Goal: Task Accomplishment & Management: Use online tool/utility

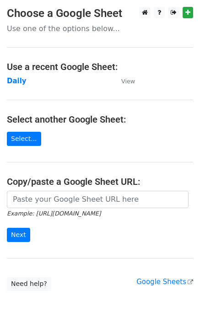
click at [13, 85] on td "Daily" at bounding box center [59, 81] width 105 height 11
click at [17, 83] on strong "Daily" at bounding box center [17, 81] width 20 height 8
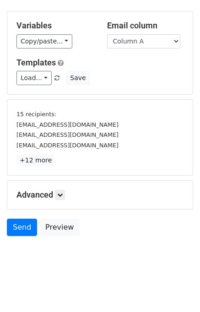
scroll to position [39, 0]
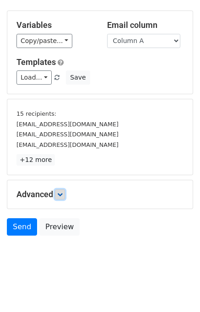
click at [61, 193] on icon at bounding box center [59, 194] width 5 height 5
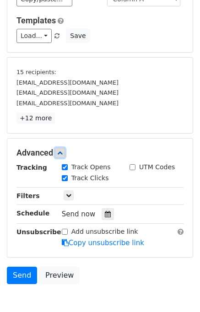
scroll to position [128, 0]
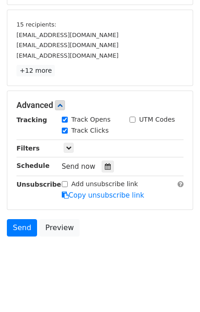
click at [102, 157] on div "Tracking Track Opens UTM Codes Track Clicks Filters Only include spreadsheet ro…" at bounding box center [99, 158] width 167 height 86
click at [105, 163] on icon at bounding box center [108, 166] width 6 height 6
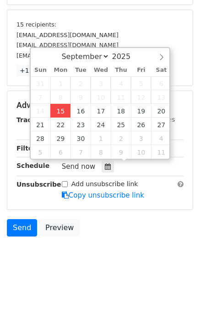
type input "2025-09-15 12:05"
type input "05"
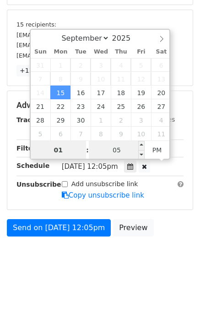
type input "01"
type input "2025-09-15 13:05"
click at [106, 150] on input "05" at bounding box center [117, 150] width 56 height 18
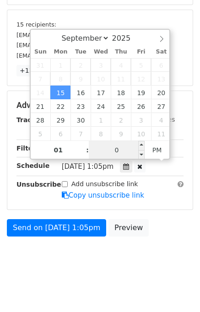
type input "00"
type input "2025-09-15 13:00"
click at [153, 273] on body "New Campaign Daily emails left: 50 Google Sheet: Daily Variables Copy/paste... …" at bounding box center [100, 78] width 200 height 399
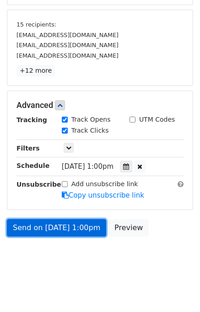
click at [55, 226] on link "Send on Sep 15 at 1:00pm" at bounding box center [56, 227] width 99 height 17
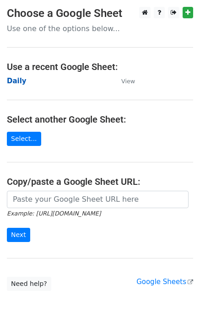
click at [16, 82] on strong "Daily" at bounding box center [17, 81] width 20 height 8
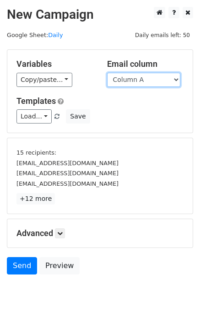
click at [133, 81] on select "Column A Column B Column C Column D Column E" at bounding box center [143, 80] width 73 height 14
select select "Column B"
click at [107, 73] on select "Column A Column B Column C Column D Column E" at bounding box center [143, 80] width 73 height 14
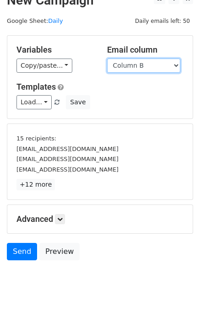
scroll to position [39, 0]
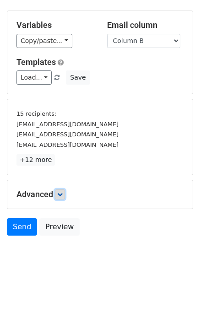
click at [65, 193] on link at bounding box center [60, 194] width 10 height 10
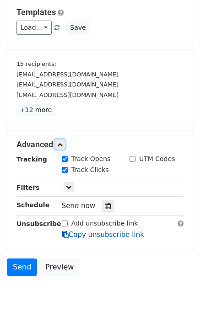
scroll to position [113, 0]
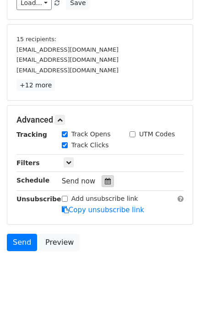
click at [105, 178] on icon at bounding box center [108, 181] width 6 height 6
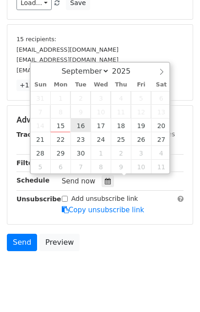
type input "2025-09-16 12:00"
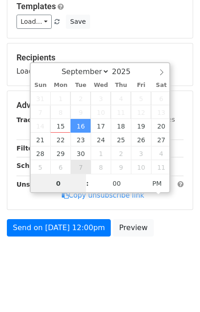
type input "02"
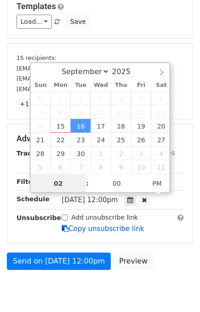
scroll to position [113, 0]
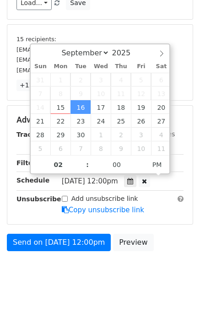
type input "2025-09-16 14:00"
click at [163, 257] on body "New Campaign Daily emails left: 50 Google Sheet: Daily Variables Copy/paste... …" at bounding box center [100, 92] width 200 height 399
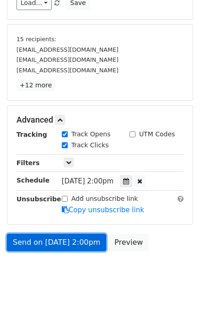
click at [61, 242] on link "Send on Sep 16 at 2:00pm" at bounding box center [56, 242] width 99 height 17
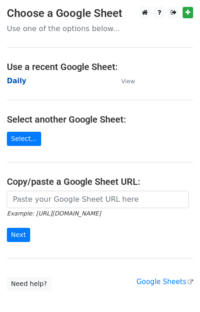
click at [16, 82] on strong "Daily" at bounding box center [17, 81] width 20 height 8
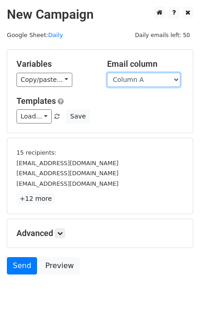
click at [141, 82] on select "Column A Column B Column C Column D Column E" at bounding box center [143, 80] width 73 height 14
select select "Column C"
click at [107, 73] on select "Column A Column B Column C Column D Column E" at bounding box center [143, 80] width 73 height 14
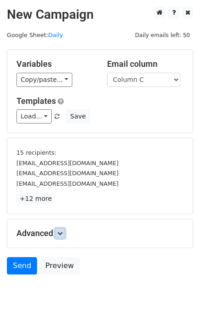
click at [62, 231] on icon at bounding box center [59, 233] width 5 height 5
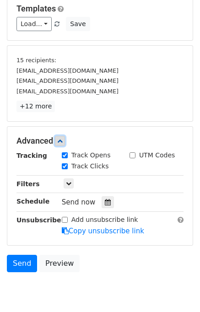
scroll to position [122, 0]
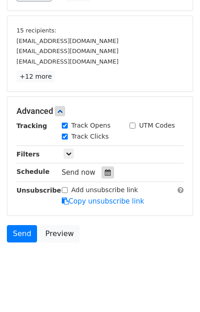
click at [105, 171] on icon at bounding box center [108, 172] width 6 height 6
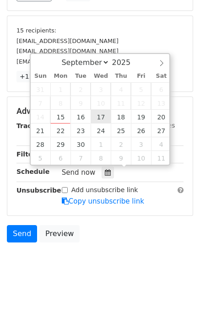
type input "[DATE] 12:00"
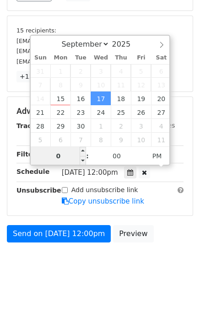
type input "03"
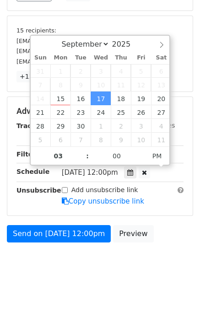
type input "2025-09-17 15:00"
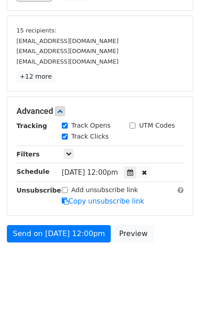
click at [163, 239] on div "Send on Sep 17 at 12:00pm Preview" at bounding box center [100, 236] width 200 height 22
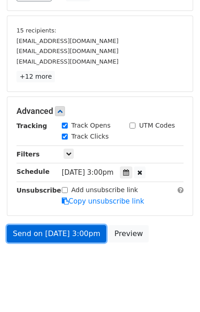
click at [62, 230] on link "Send on Sep 17 at 3:00pm" at bounding box center [56, 233] width 99 height 17
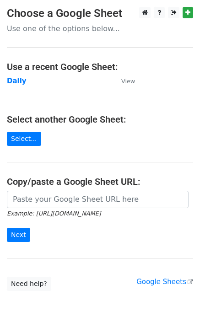
click at [10, 85] on td "Daily" at bounding box center [59, 81] width 105 height 11
click at [11, 82] on strong "Daily" at bounding box center [17, 81] width 20 height 8
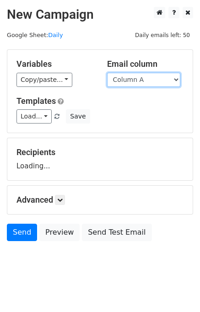
click at [148, 78] on select "Column A Column B Column C Column D Column E" at bounding box center [143, 80] width 73 height 14
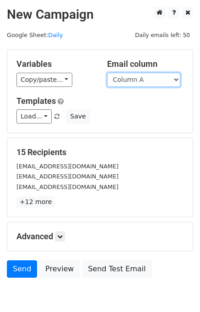
drag, startPoint x: 145, startPoint y: 79, endPoint x: 145, endPoint y: 84, distance: 4.6
click at [145, 79] on select "Column A Column B Column C Column D Column E" at bounding box center [143, 80] width 73 height 14
select select "Column D"
click at [107, 73] on select "Column A Column B Column C Column D Column E" at bounding box center [143, 80] width 73 height 14
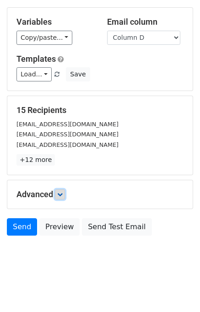
click at [60, 196] on icon at bounding box center [59, 194] width 5 height 5
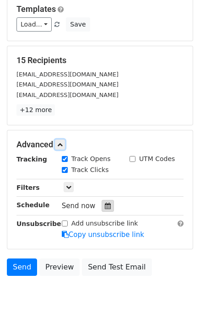
scroll to position [121, 0]
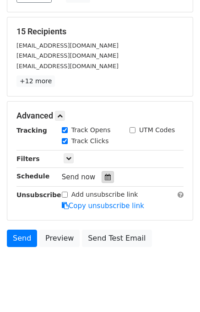
click at [105, 176] on icon at bounding box center [108, 177] width 6 height 6
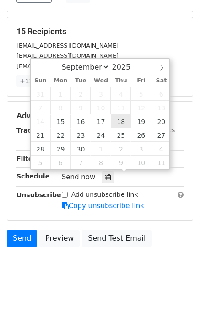
type input "2025-09-18 12:00"
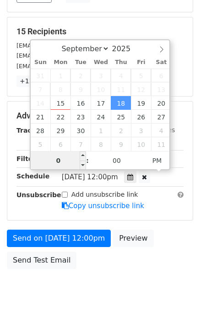
type input "04"
type input "2025-09-18 16:00"
click at [168, 236] on div "Send on Sep 18 at 12:00pm Preview Send Test Email" at bounding box center [100, 252] width 200 height 44
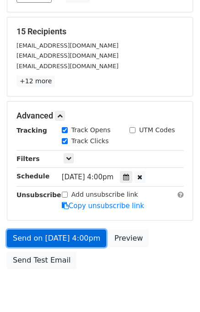
click at [44, 237] on link "Send on Sep 18 at 4:00pm" at bounding box center [56, 238] width 99 height 17
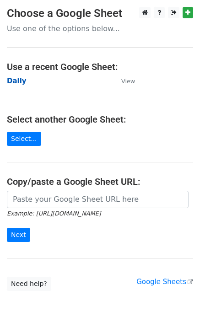
click at [18, 83] on strong "Daily" at bounding box center [17, 81] width 20 height 8
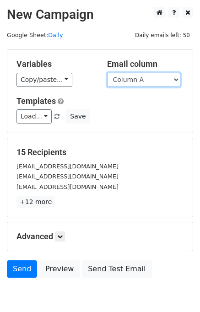
click at [143, 79] on select "Column A Column B Column C Column D Column E" at bounding box center [143, 80] width 73 height 14
select select "Column E"
click at [107, 73] on select "Column A Column B Column C Column D Column E" at bounding box center [143, 80] width 73 height 14
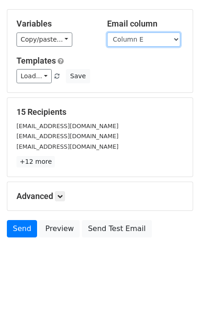
scroll to position [42, 0]
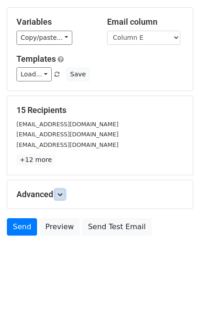
click at [60, 195] on icon at bounding box center [59, 194] width 5 height 5
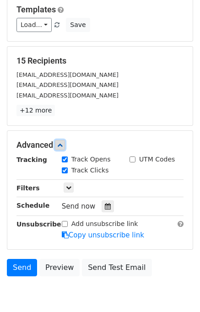
scroll to position [127, 0]
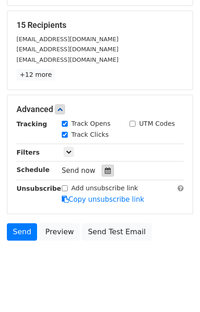
click at [105, 168] on icon at bounding box center [108, 170] width 6 height 6
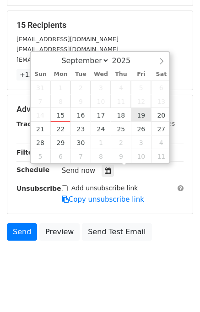
type input "[DATE] 12:00"
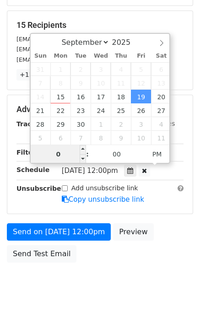
type input "05"
type input "[DATE] 17:00"
click at [161, 240] on div "Send on [DATE] 12:00pm Preview Send Test Email" at bounding box center [100, 245] width 200 height 44
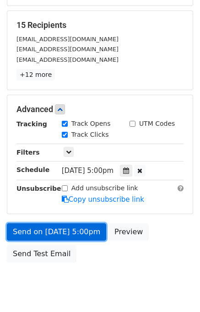
click at [35, 231] on link "Send on [DATE] 5:00pm" at bounding box center [56, 231] width 99 height 17
